Goal: Register for event/course

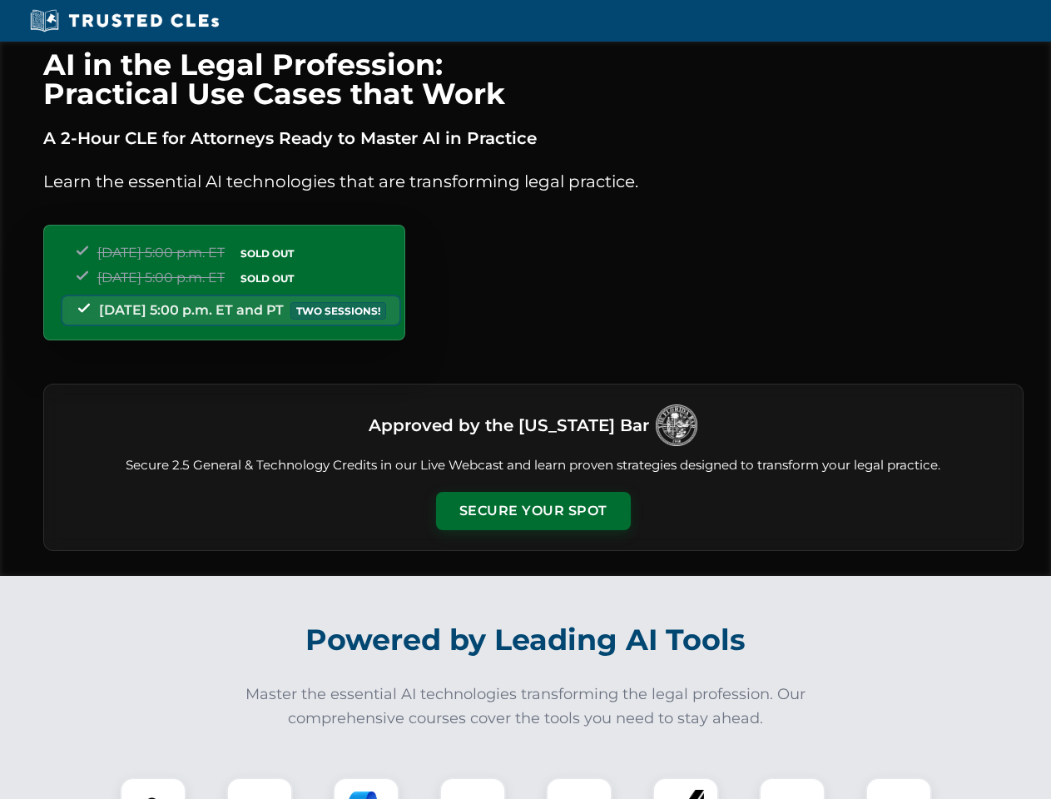
click at [532, 511] on button "Secure Your Spot" at bounding box center [533, 511] width 195 height 38
click at [153, 788] on img at bounding box center [153, 810] width 48 height 48
